Goal: Find specific page/section

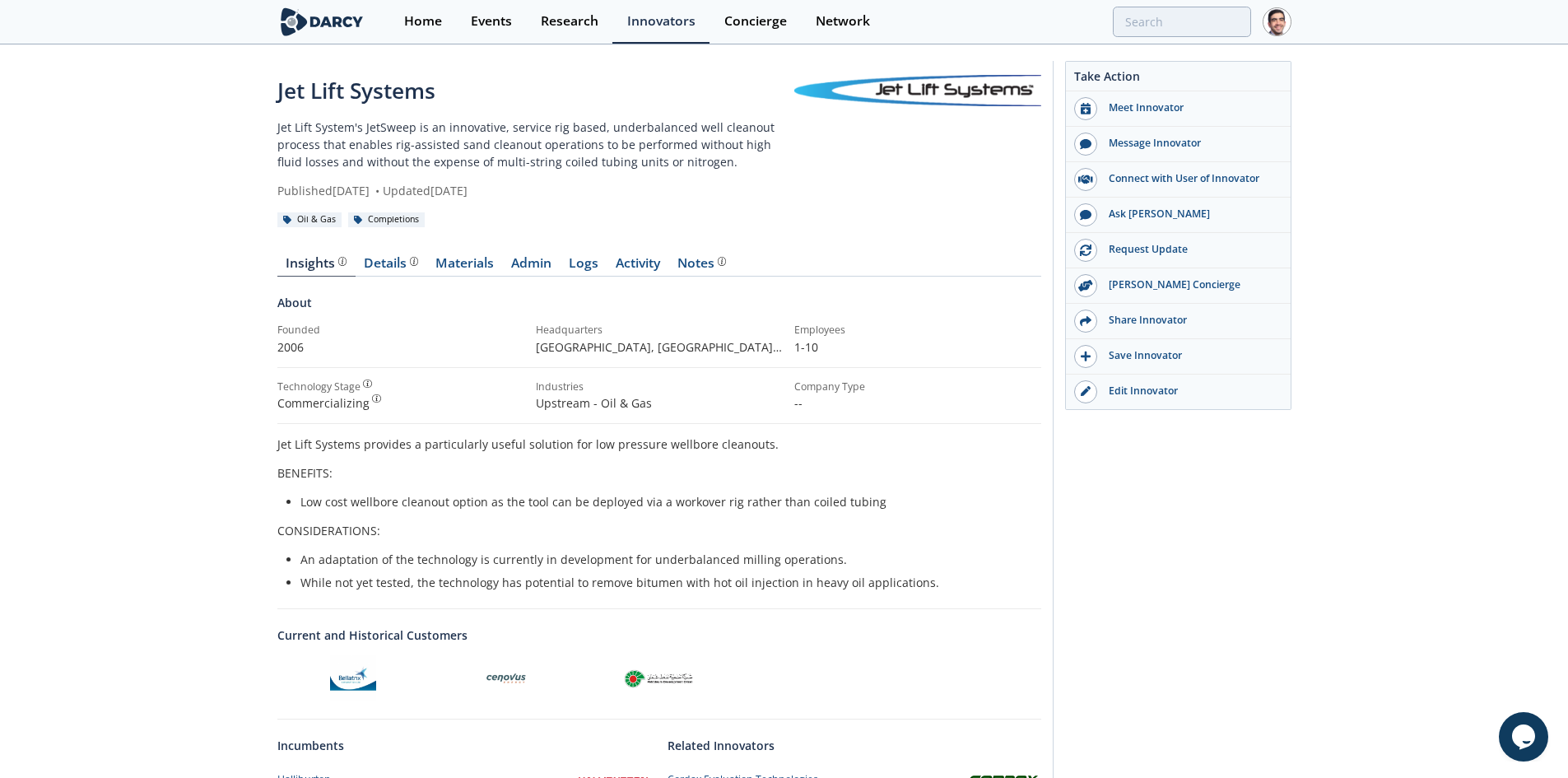
click at [553, 255] on div "Insights Details Materials Admin Logs Activity Notes About Founded 2006" at bounding box center [659, 634] width 764 height 801
click at [551, 264] on link "Admin" at bounding box center [532, 267] width 58 height 20
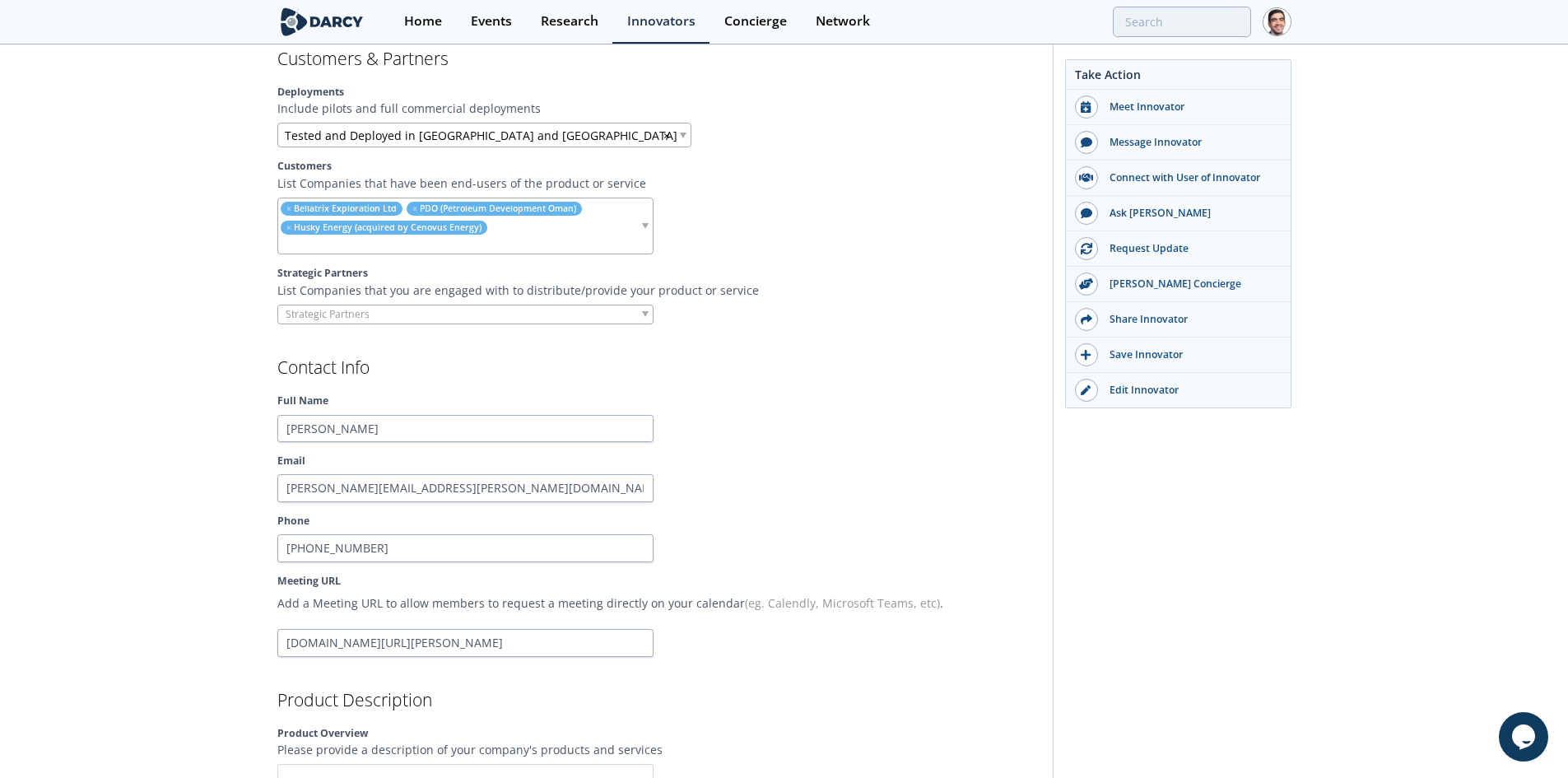
scroll to position [1646, 0]
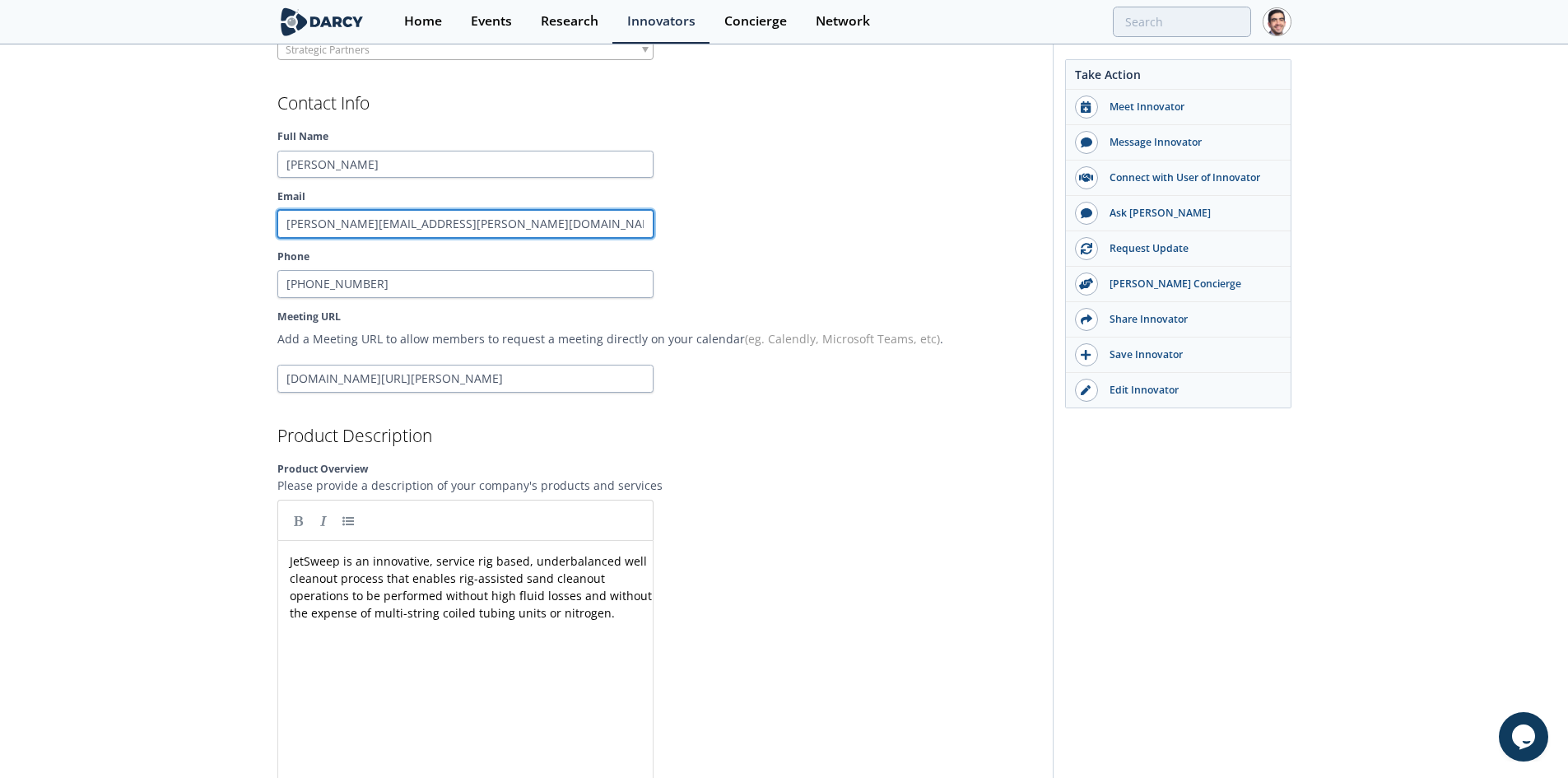
click at [450, 226] on input "[PERSON_NAME][EMAIL_ADDRESS][PERSON_NAME][DOMAIN_NAME]" at bounding box center [465, 224] width 376 height 28
drag, startPoint x: 464, startPoint y: 222, endPoint x: 231, endPoint y: 236, distance: 233.4
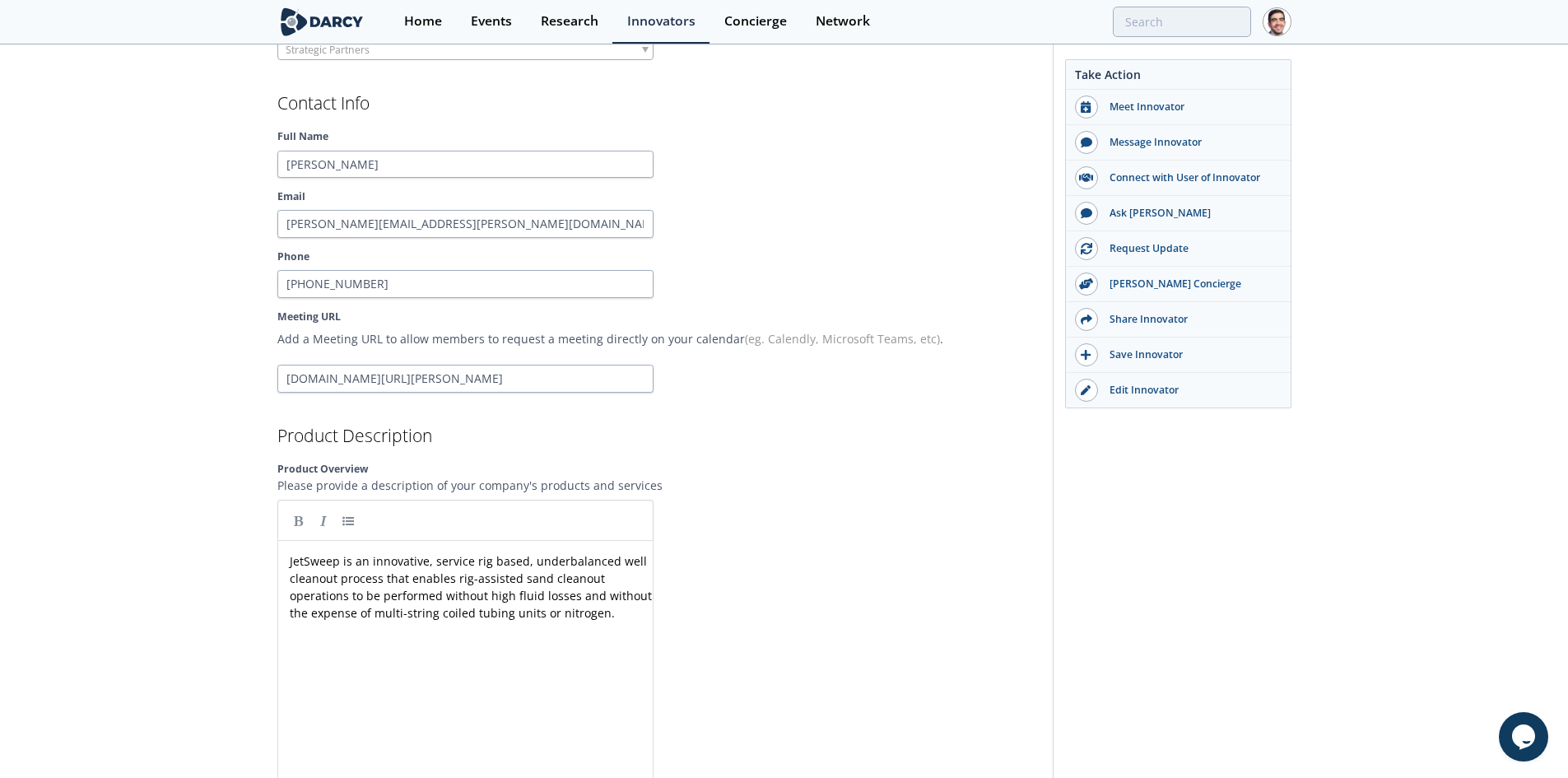
click at [901, 223] on div at bounding box center [853, 224] width 376 height 28
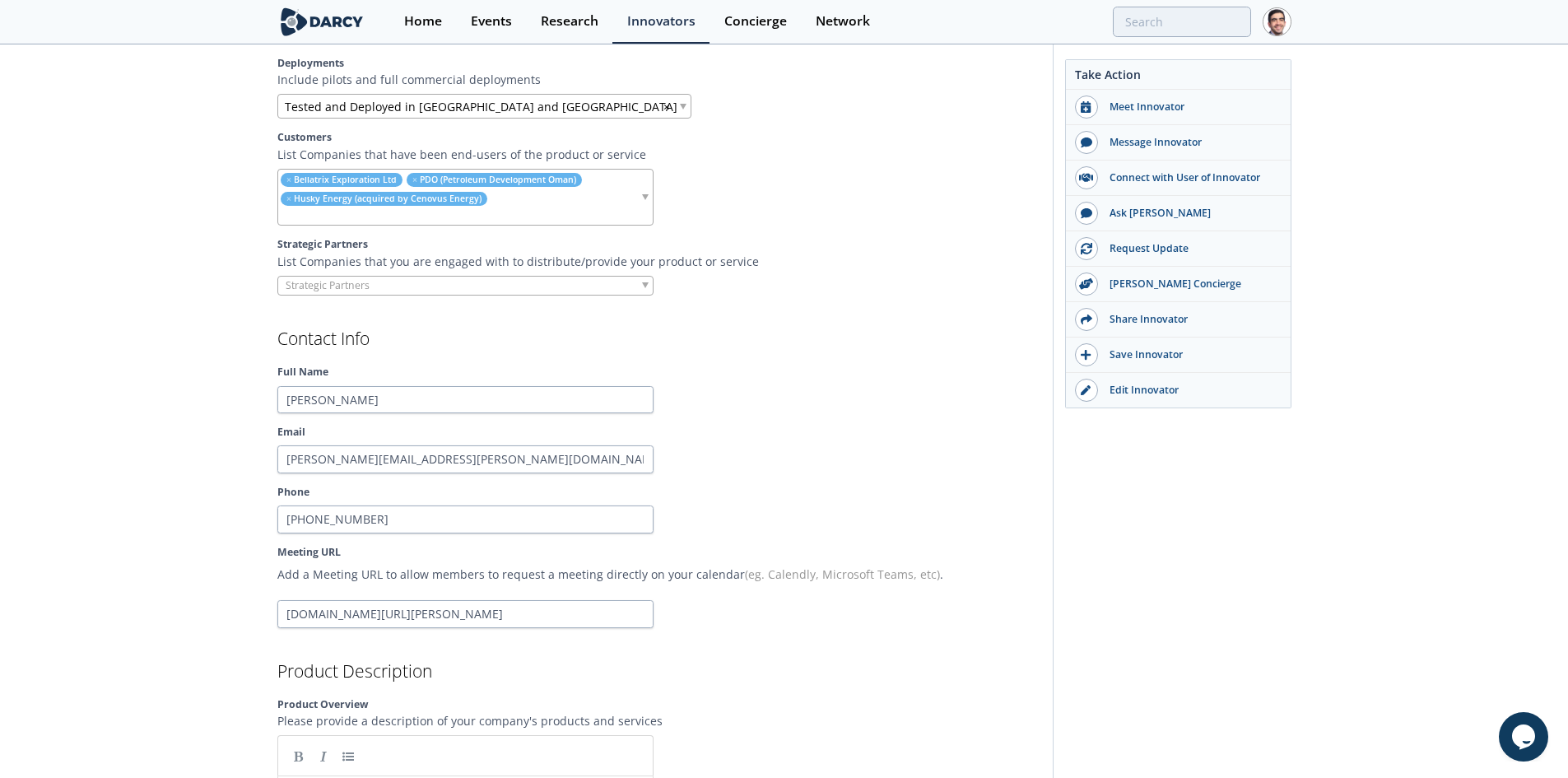
scroll to position [0, 0]
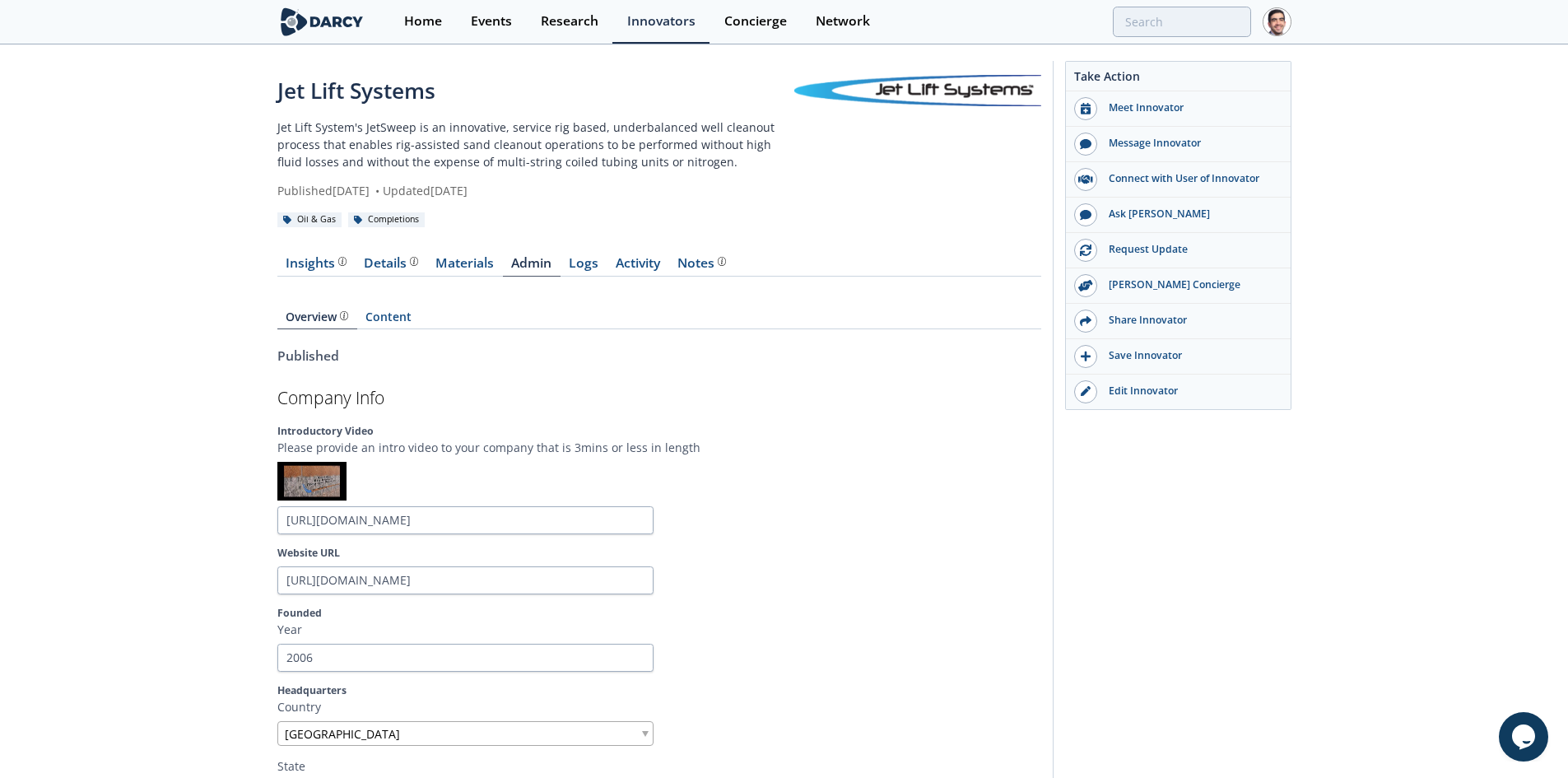
click at [589, 262] on link "Logs" at bounding box center [584, 267] width 47 height 20
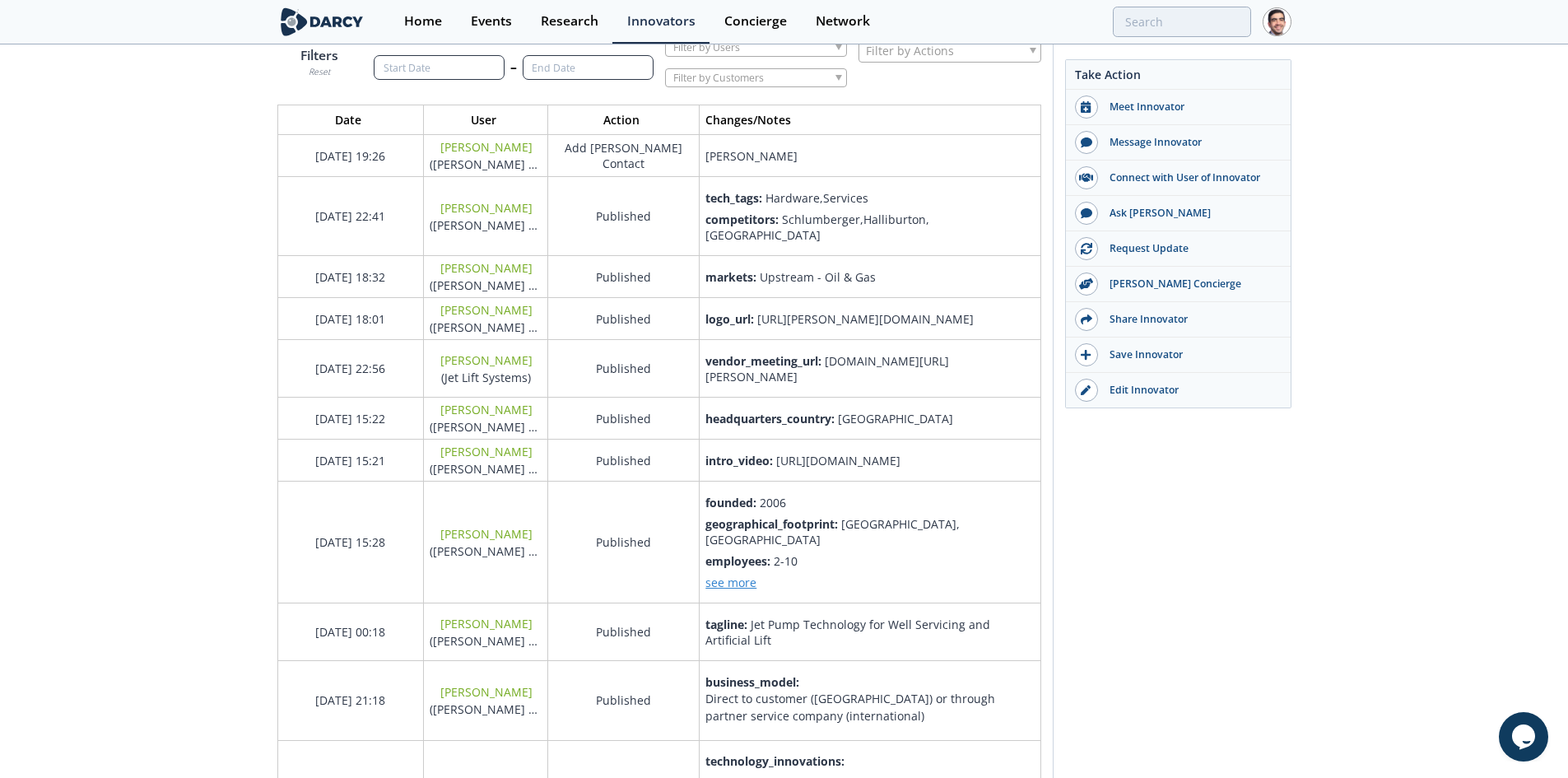
scroll to position [164, 0]
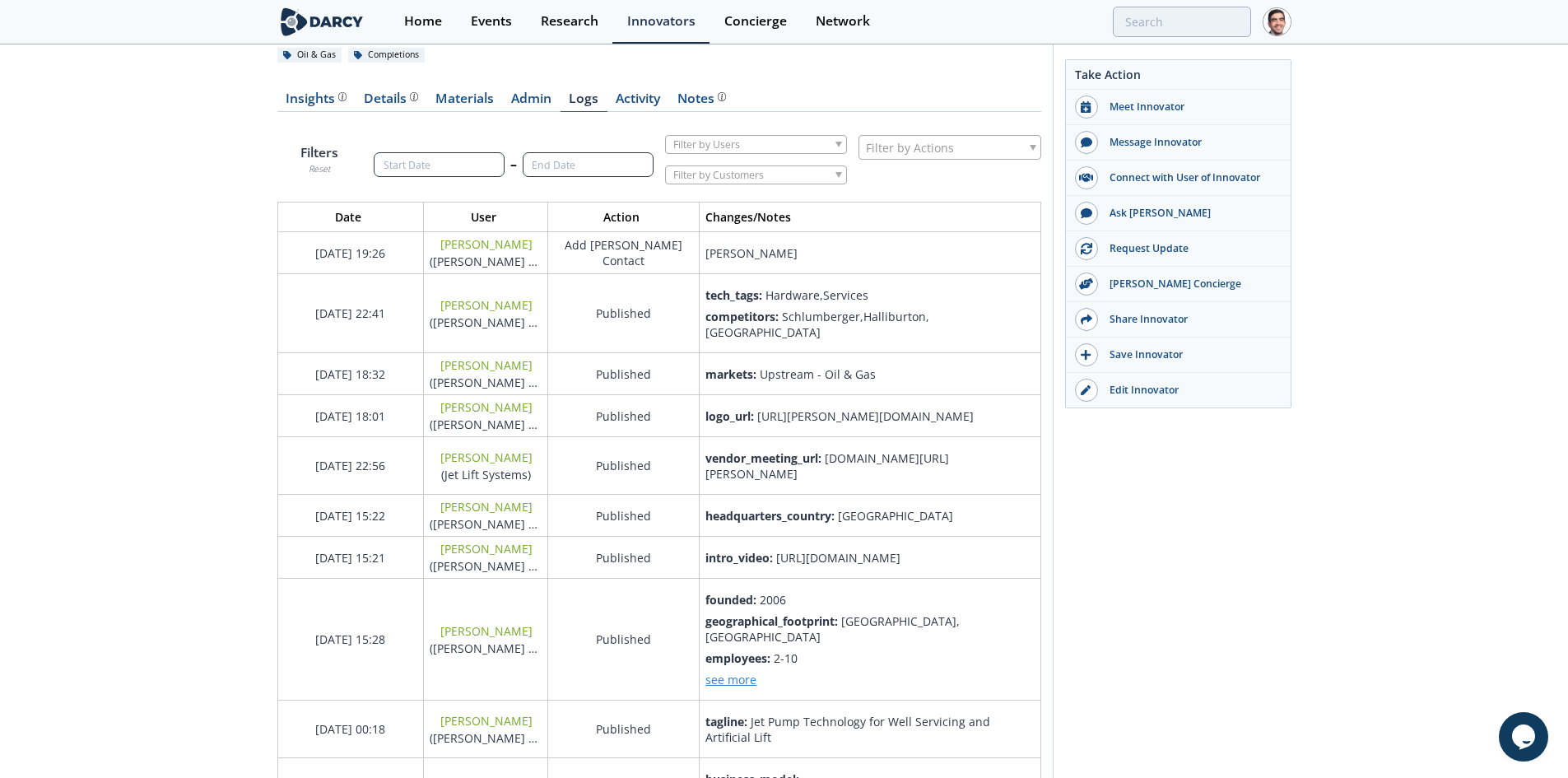
click at [290, 99] on div "Insights" at bounding box center [315, 98] width 60 height 14
